Goal: Task Accomplishment & Management: Complete application form

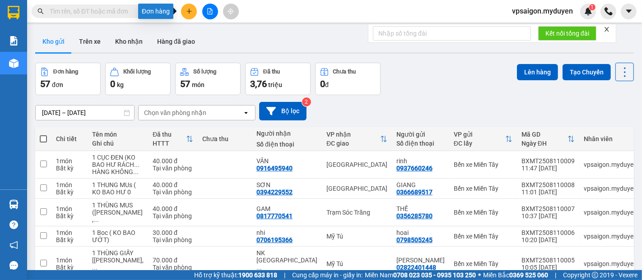
click at [190, 15] on button at bounding box center [189, 12] width 16 height 16
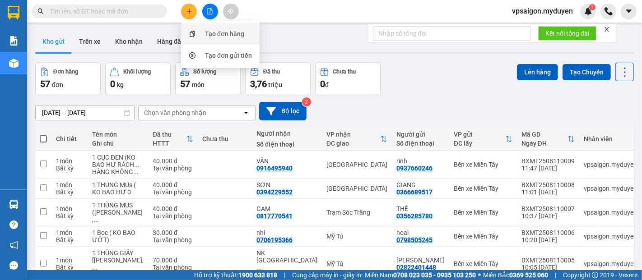
click at [210, 36] on div "Tạo đơn hàng" at bounding box center [224, 34] width 39 height 10
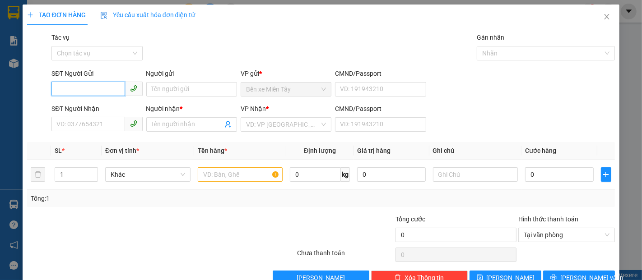
click at [73, 92] on input "SĐT Người Gửi" at bounding box center [87, 89] width 73 height 14
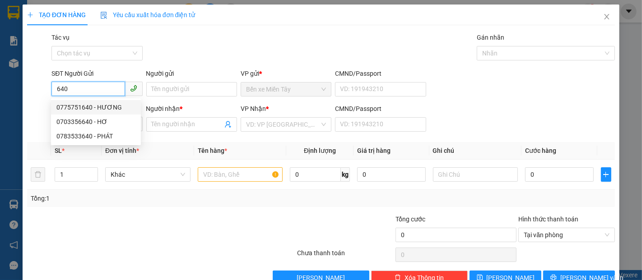
click at [98, 103] on div "0775751640 - HƯƠNG" at bounding box center [95, 108] width 79 height 10
type input "0775751640"
type input "HƯƠNG"
type input "0769719157"
type input "NHÂN"
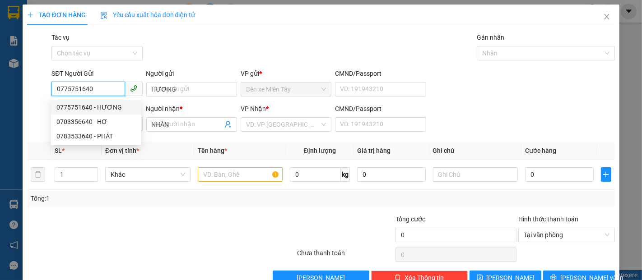
type input "200.000"
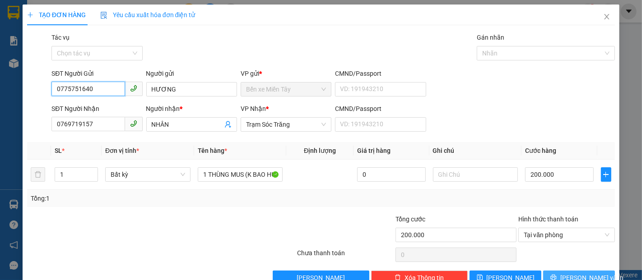
type input "0775751640"
click at [571, 275] on span "[PERSON_NAME] và In" at bounding box center [591, 278] width 63 height 10
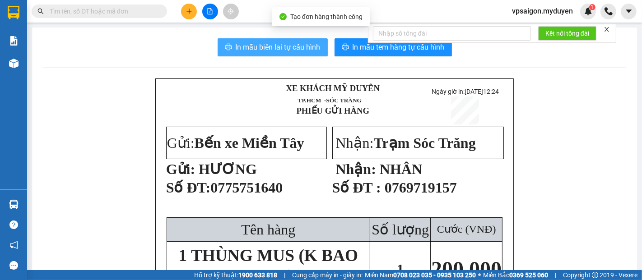
click at [247, 46] on span "In mẫu biên lai tự cấu hình" at bounding box center [278, 47] width 85 height 11
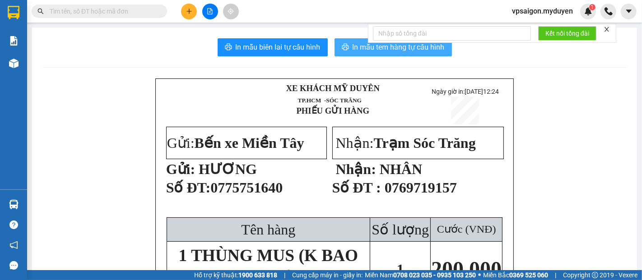
click at [373, 51] on span "In mẫu tem hàng tự cấu hình" at bounding box center [399, 47] width 92 height 11
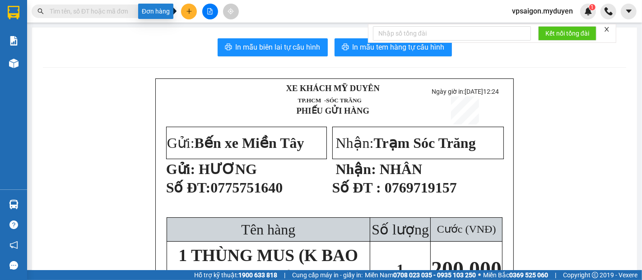
click at [188, 10] on icon "plus" at bounding box center [189, 11] width 6 height 6
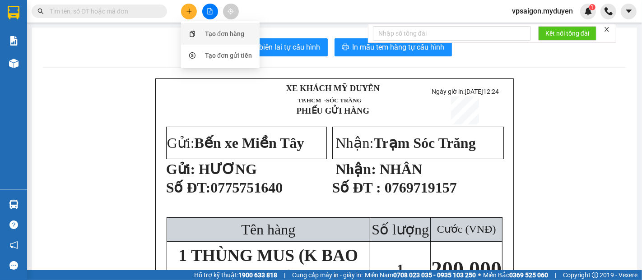
click at [224, 34] on div "Tạo đơn hàng" at bounding box center [224, 34] width 39 height 10
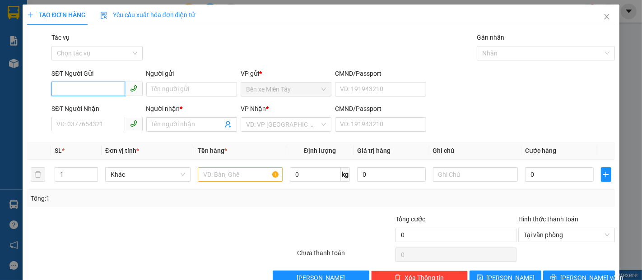
click at [98, 91] on input "SĐT Người Gửi" at bounding box center [87, 89] width 73 height 14
type input "0939792428"
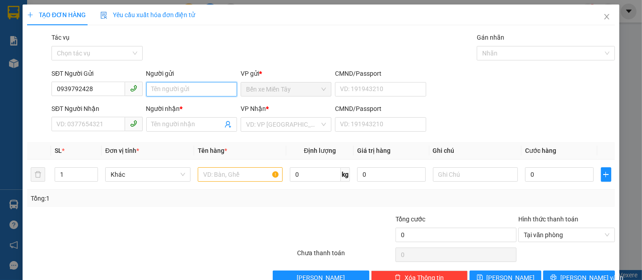
click at [200, 87] on input "Người gửi" at bounding box center [191, 89] width 91 height 14
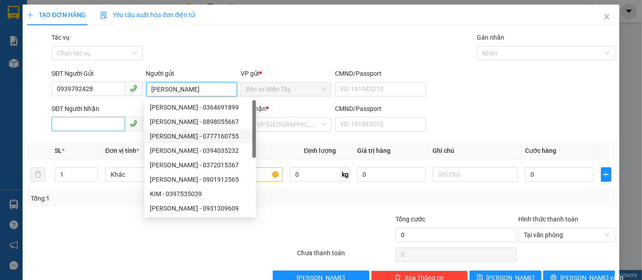
type input "[PERSON_NAME]"
click at [73, 117] on input "SĐT Người Nhận" at bounding box center [87, 124] width 73 height 14
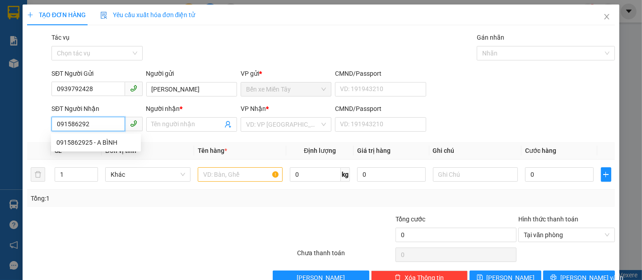
type input "0915862925"
click at [72, 140] on div "0915862925 - A BÌNH" at bounding box center [95, 143] width 79 height 10
type input "A BÌNH"
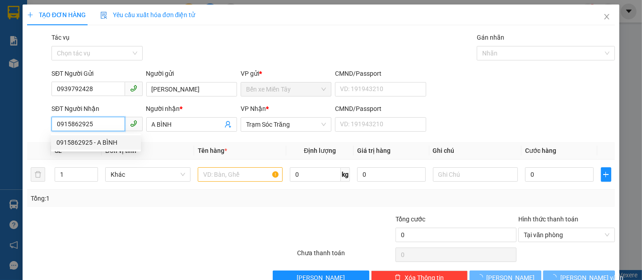
type input "300.000"
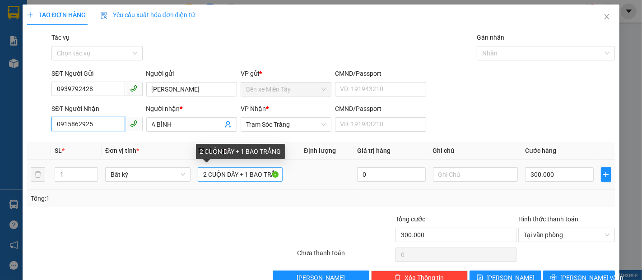
type input "0915862925"
click at [273, 173] on input "2 CUỘN DÂY + 1 BAO TRẮNG" at bounding box center [240, 175] width 85 height 14
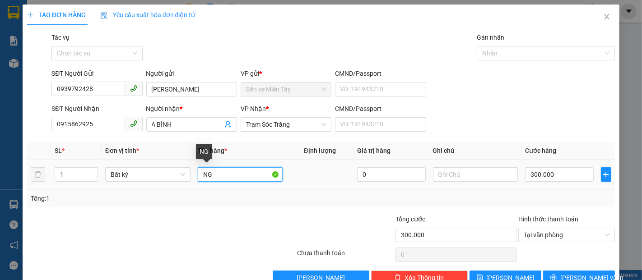
drag, startPoint x: 208, startPoint y: 175, endPoint x: 217, endPoint y: 173, distance: 9.2
click at [210, 173] on input "NG" at bounding box center [240, 175] width 85 height 14
type input "N"
type input "1 kien (ko bao hu be)"
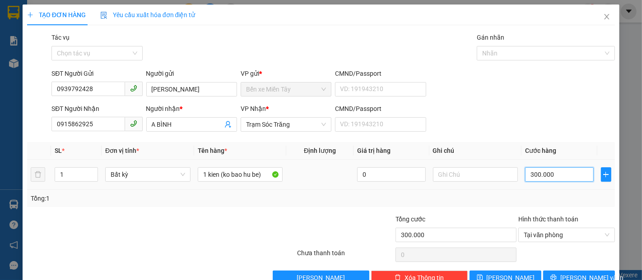
click at [525, 175] on input "300.000" at bounding box center [559, 175] width 68 height 14
type input "4"
type input "40"
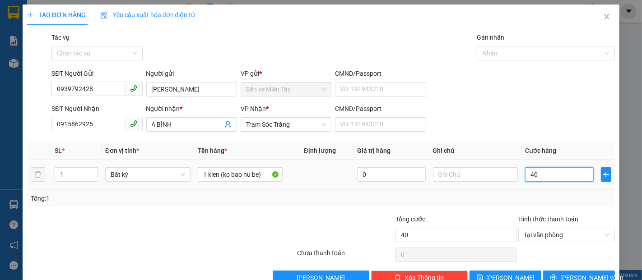
type input "400"
type input "4.000"
type input "40.000"
type input "400.000"
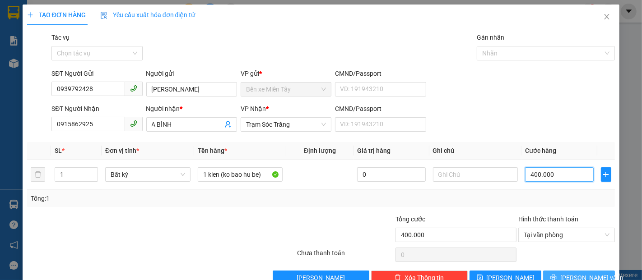
type input "400.000"
click at [565, 275] on span "[PERSON_NAME] và In" at bounding box center [591, 278] width 63 height 10
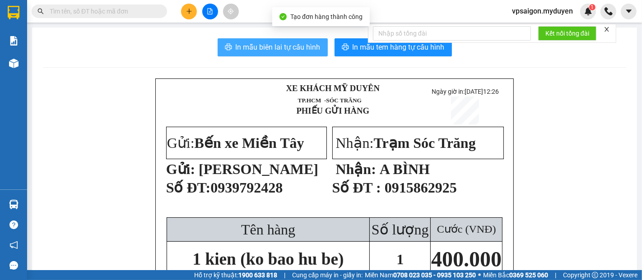
click at [257, 48] on span "In mẫu biên lai tự cấu hình" at bounding box center [278, 47] width 85 height 11
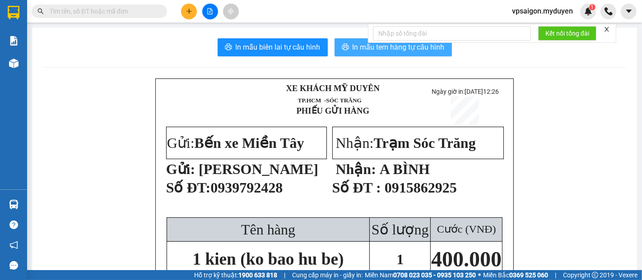
click at [359, 47] on span "In mẫu tem hàng tự cấu hình" at bounding box center [399, 47] width 92 height 11
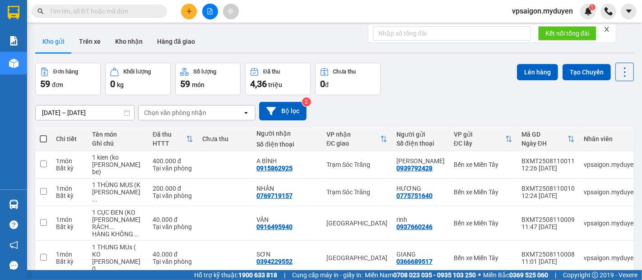
click at [74, 58] on div "ver 1.8.137 Kho gửi Trên xe Kho nhận Hàng đã giao Đơn hàng 59 đơn Khối lượng 0 …" at bounding box center [335, 261] width 606 height 468
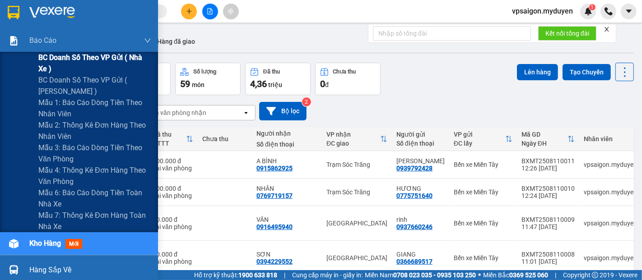
click at [105, 53] on span "BC doanh số theo VP gửi ( nhà xe )" at bounding box center [94, 63] width 113 height 23
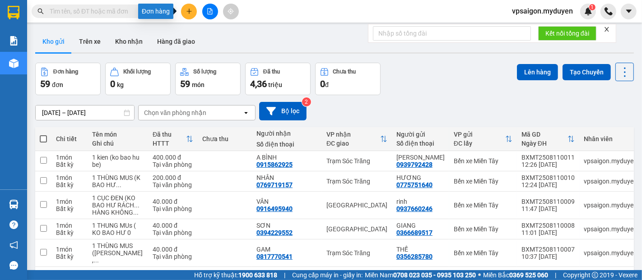
click at [191, 10] on icon "plus" at bounding box center [189, 11] width 6 height 6
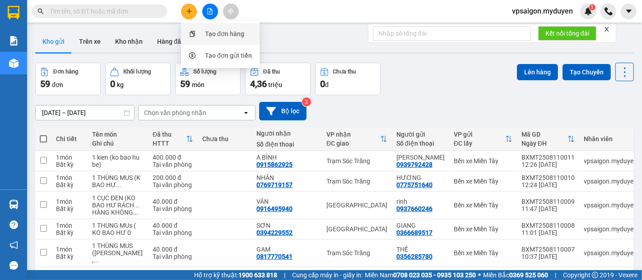
click at [211, 33] on div "Tạo đơn hàng" at bounding box center [224, 34] width 39 height 10
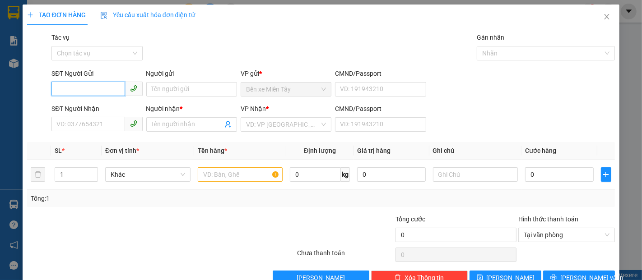
click at [98, 93] on input "SĐT Người Gửi" at bounding box center [87, 89] width 73 height 14
type input "1"
type input "4"
click at [115, 108] on div "0901312004 - TRÙM FOOD" at bounding box center [95, 108] width 79 height 10
type input "0901312004"
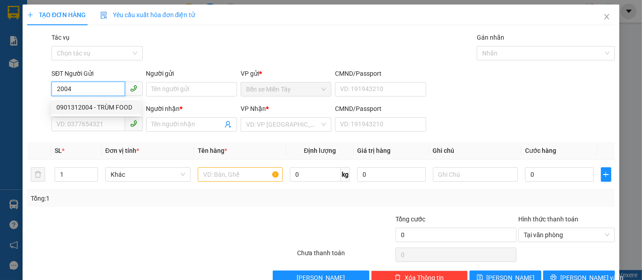
type input "TRÙM FOOD"
type input "0358731982"
type input "KIỀU"
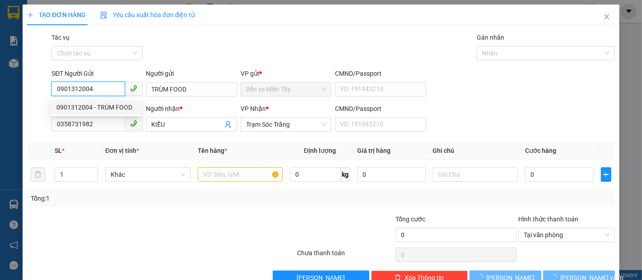
type input "40.000"
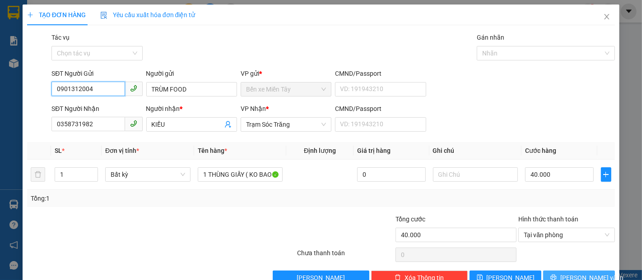
type input "0901312004"
click at [567, 273] on span "[PERSON_NAME] và In" at bounding box center [591, 278] width 63 height 10
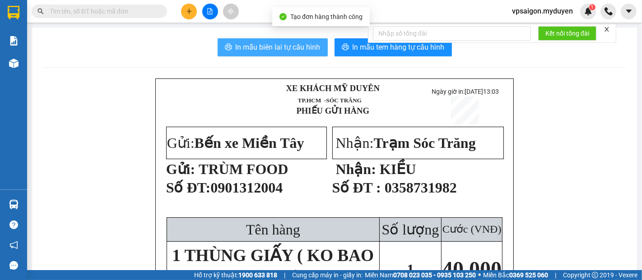
click at [281, 48] on span "In mẫu biên lai tự cấu hình" at bounding box center [278, 47] width 85 height 11
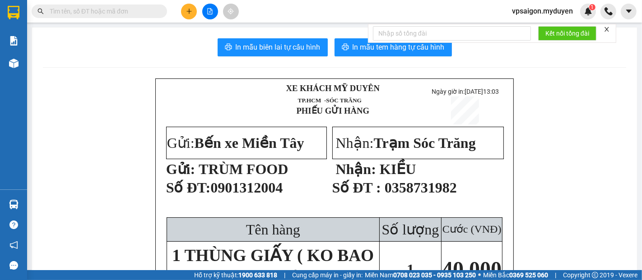
click at [397, 41] on div at bounding box center [452, 33] width 158 height 18
click at [345, 45] on button "In mẫu tem hàng tự cấu hình" at bounding box center [393, 47] width 117 height 18
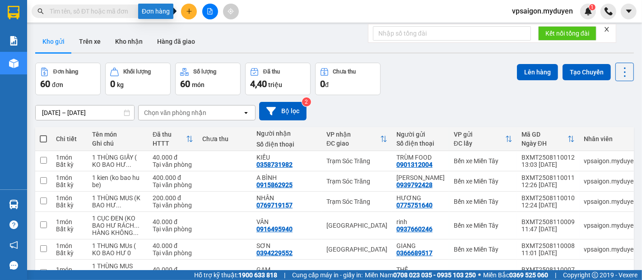
click at [160, 14] on div "Đơn hàng" at bounding box center [155, 11] width 35 height 15
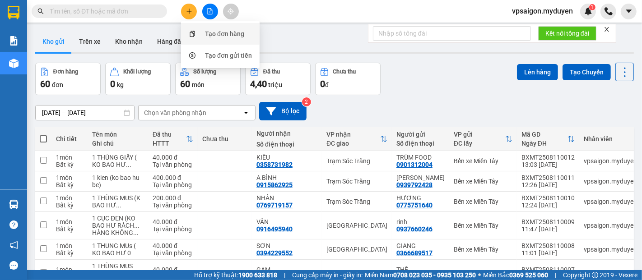
click at [210, 33] on div "Tạo đơn hàng" at bounding box center [224, 34] width 39 height 10
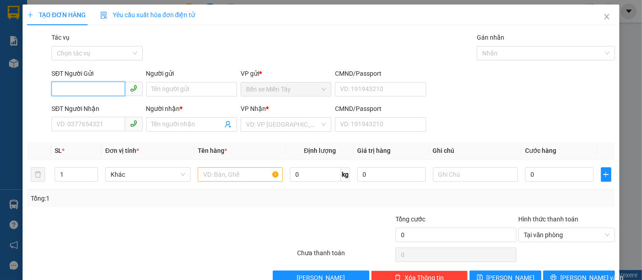
click at [69, 93] on input "SĐT Người Gửi" at bounding box center [87, 89] width 73 height 14
type input "5"
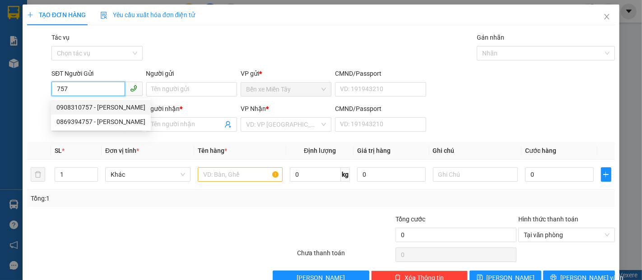
click at [126, 107] on div "0908310757 - NGUYỄN PHONG" at bounding box center [100, 108] width 89 height 10
type input "0908310757"
type input "NGUYỄN PHONG"
type input "0916444000"
type input "hiep"
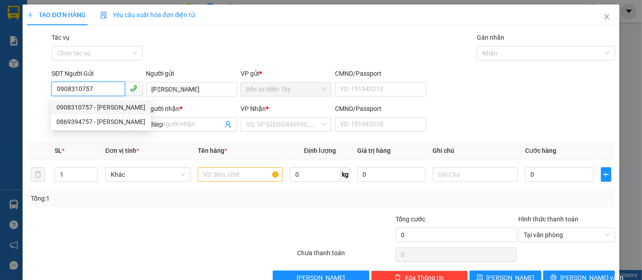
type input "50.000"
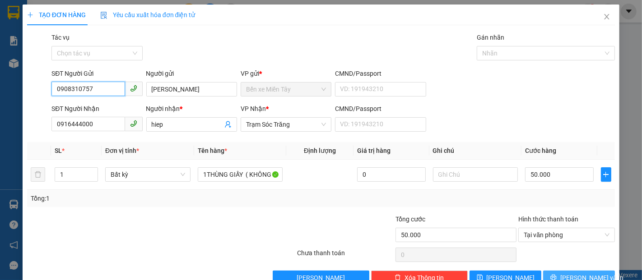
type input "0908310757"
click at [572, 272] on button "[PERSON_NAME] và In" at bounding box center [579, 278] width 72 height 14
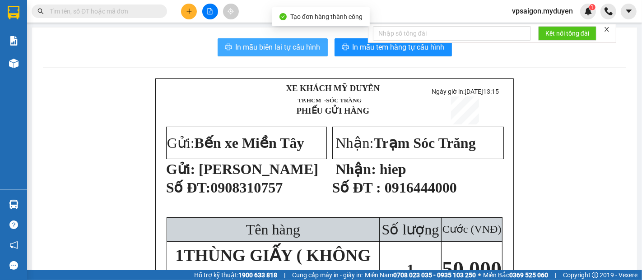
click at [249, 46] on span "In mẫu biên lai tự cấu hình" at bounding box center [278, 47] width 85 height 11
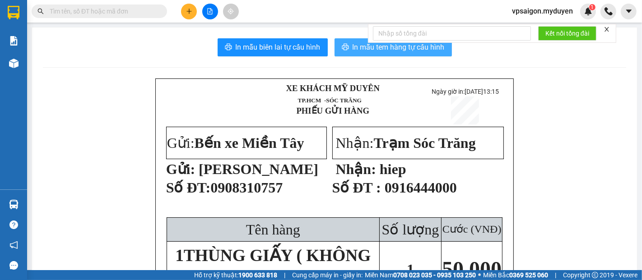
click at [361, 48] on span "In mẫu tem hàng tự cấu hình" at bounding box center [399, 47] width 92 height 11
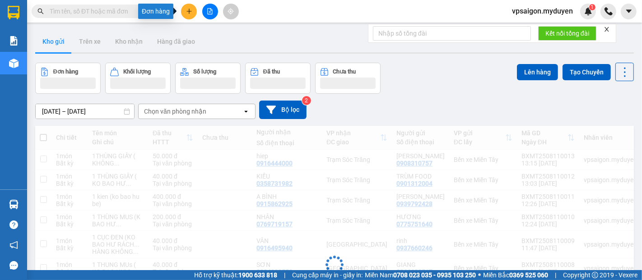
click at [185, 7] on button at bounding box center [189, 12] width 16 height 16
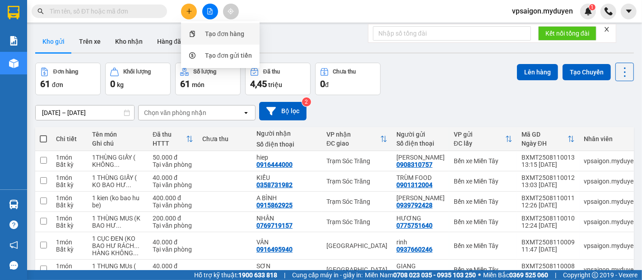
click at [204, 32] on div "Tạo đơn hàng" at bounding box center [221, 33] width 68 height 17
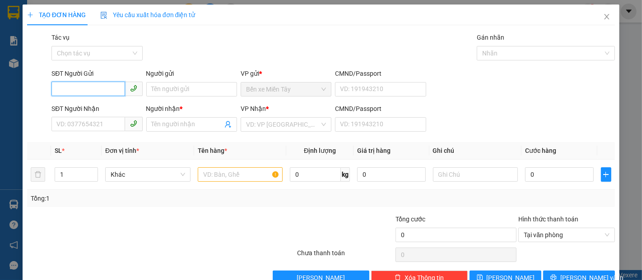
click at [84, 91] on input "SĐT Người Gửi" at bounding box center [87, 89] width 73 height 14
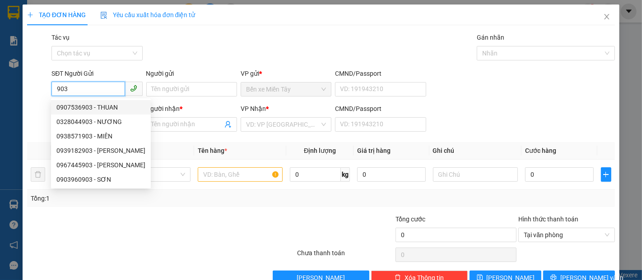
click at [89, 107] on div "0907536903 - THUAN" at bounding box center [100, 108] width 89 height 10
type input "0907536903"
type input "THUAN"
type input "0932894464"
type input "LINH"
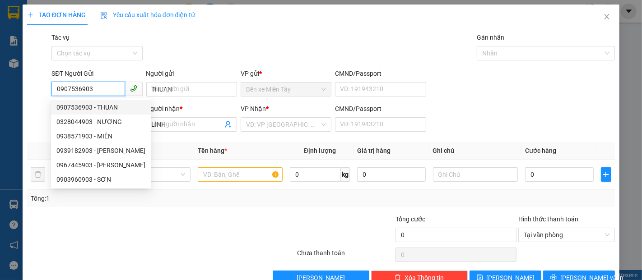
type input "40.000"
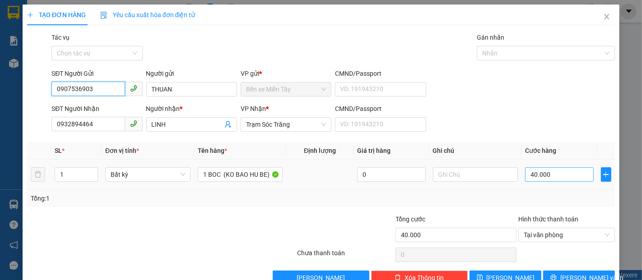
type input "0907536903"
click at [525, 178] on input "40.000" at bounding box center [559, 175] width 68 height 14
type input "3"
type input "30"
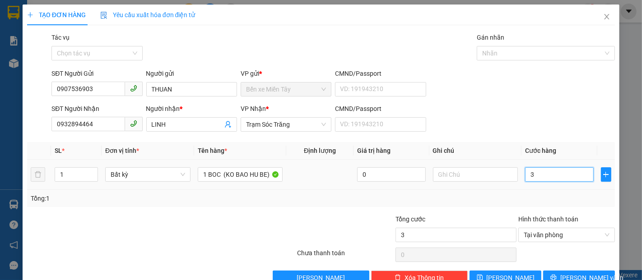
type input "30"
type input "300"
type input "3.000"
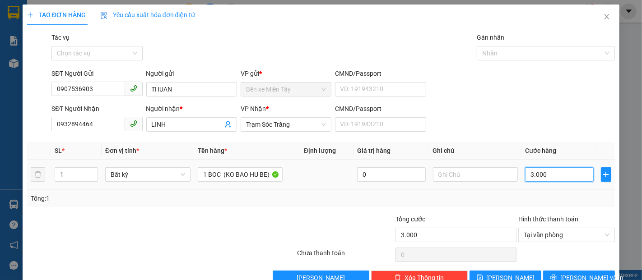
type input "30.000"
click at [552, 270] on div "Transit Pickup Surcharge Ids Transit Deliver Surcharge Ids Transit Deliver Surc…" at bounding box center [321, 159] width 588 height 253
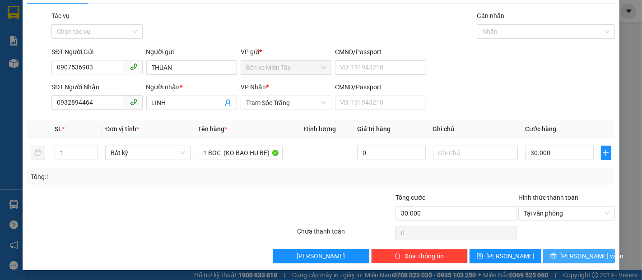
click at [582, 257] on span "[PERSON_NAME] và In" at bounding box center [591, 257] width 63 height 10
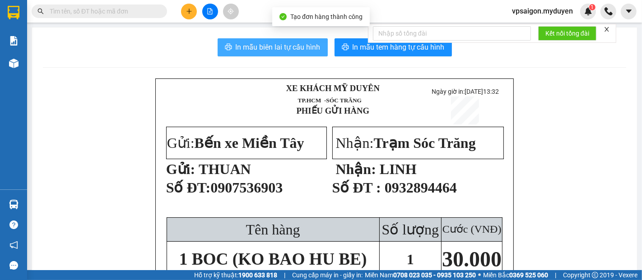
click at [283, 46] on span "In mẫu biên lai tự cấu hình" at bounding box center [278, 47] width 85 height 11
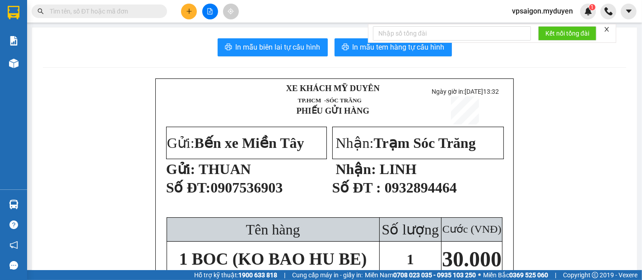
click at [387, 43] on div "Kết nối tổng đài" at bounding box center [492, 33] width 248 height 19
click at [390, 49] on span "In mẫu tem hàng tự cấu hình" at bounding box center [399, 47] width 92 height 11
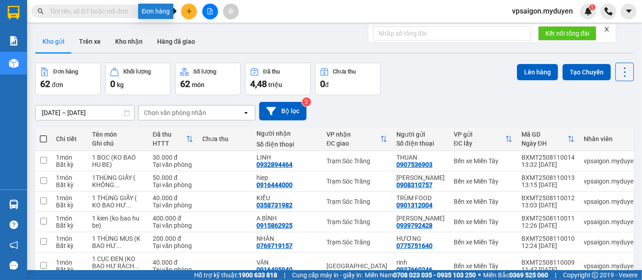
click at [188, 11] on icon "plus" at bounding box center [189, 11] width 5 height 0
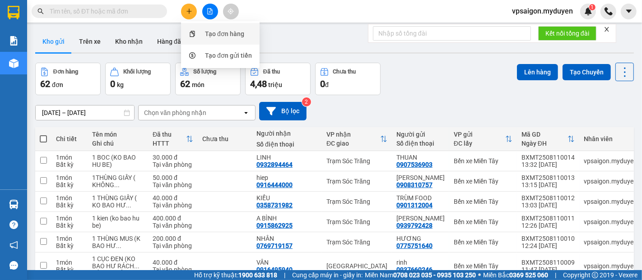
click at [217, 32] on div "Tạo đơn hàng" at bounding box center [224, 34] width 39 height 10
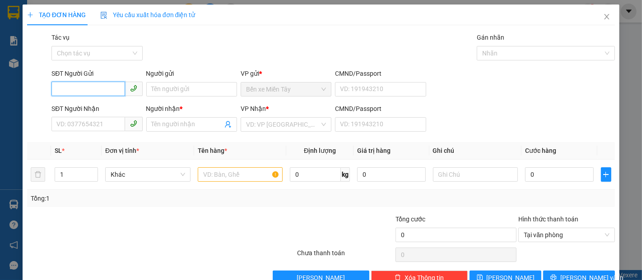
click at [61, 88] on input "SĐT Người Gửi" at bounding box center [87, 89] width 73 height 14
type input "9"
click at [86, 109] on div "0377058278 - CẢNH" at bounding box center [95, 108] width 79 height 10
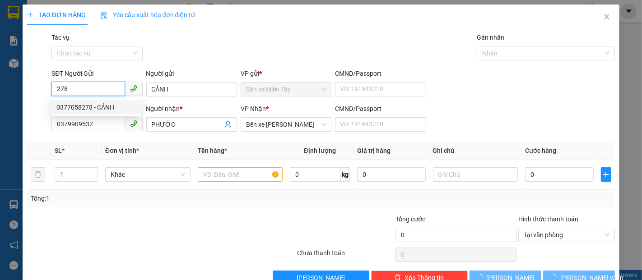
type input "0377058278"
type input "CẢNH"
type input "0379909532"
type input "PHƯỚC"
type input "40.000"
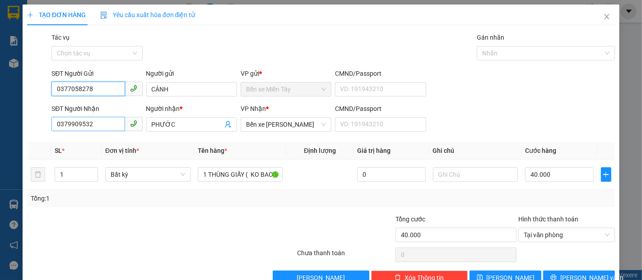
type input "0377058278"
click at [93, 124] on input "0379909532" at bounding box center [87, 124] width 73 height 14
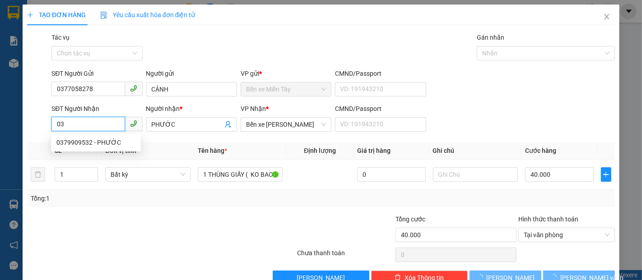
type input "0"
click at [112, 145] on div "0987759949 - THU THỦY" at bounding box center [95, 143] width 79 height 10
type input "0987759949"
type input "THU THỦY"
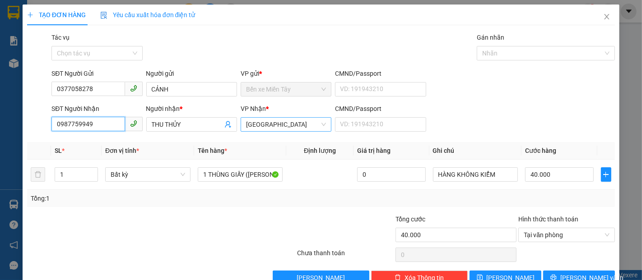
click at [276, 121] on span "[GEOGRAPHIC_DATA]" at bounding box center [286, 125] width 80 height 14
type input "0987759949"
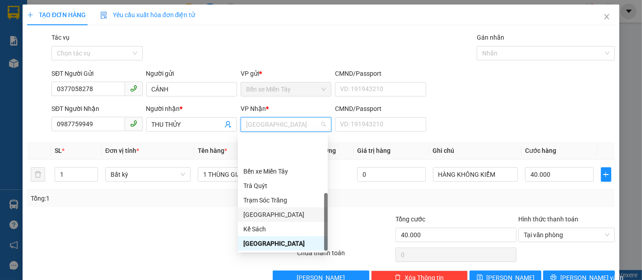
scroll to position [43, 0]
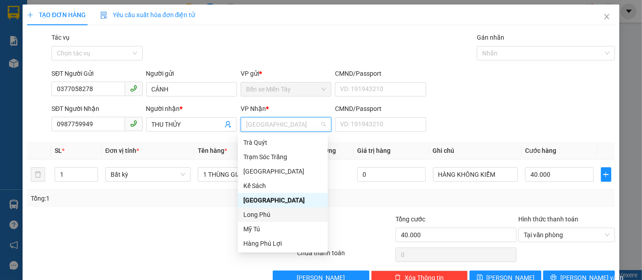
click at [257, 214] on div "Long Phú" at bounding box center [282, 215] width 79 height 10
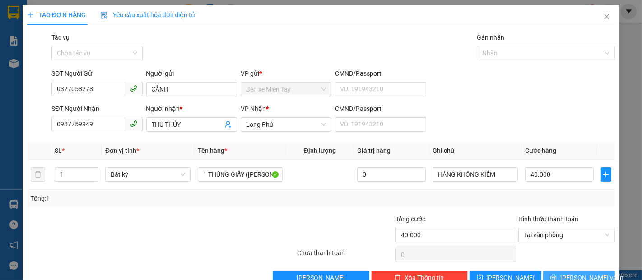
click at [577, 275] on span "[PERSON_NAME] và In" at bounding box center [591, 278] width 63 height 10
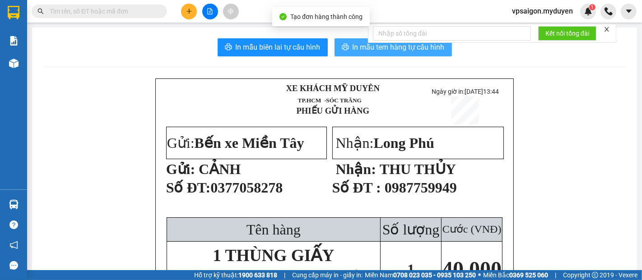
click at [353, 47] on span "In mẫu tem hàng tự cấu hình" at bounding box center [399, 47] width 92 height 11
